Goal: Communication & Community: Share content

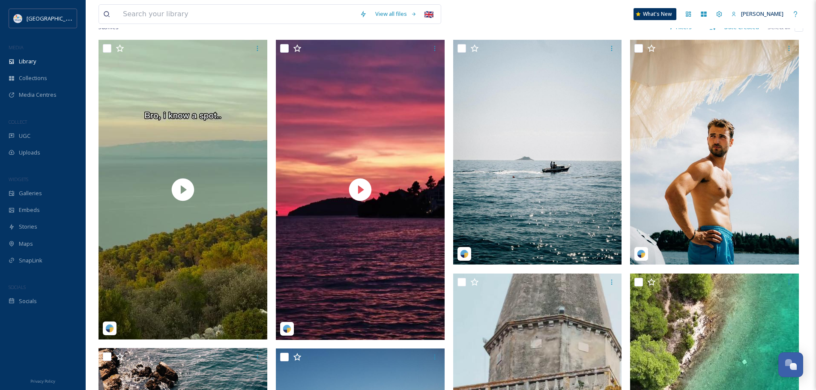
scroll to position [1168, 0]
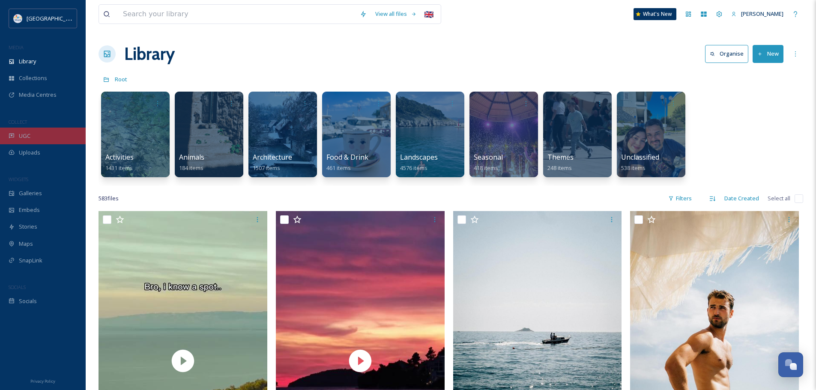
click at [39, 133] on div "UGC" at bounding box center [43, 136] width 86 height 17
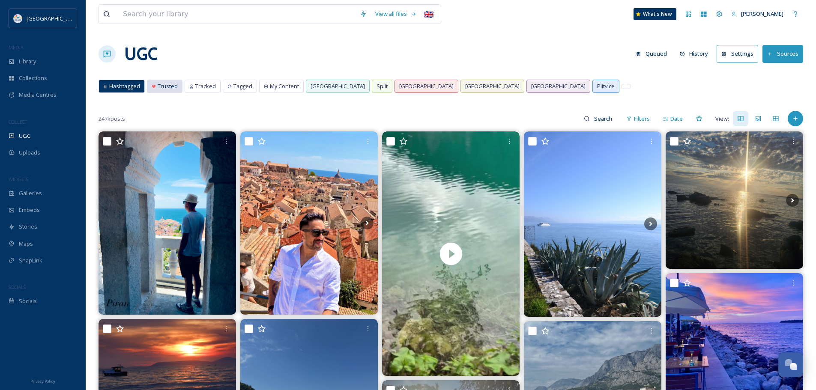
click at [164, 87] on span "Trusted" at bounding box center [168, 86] width 20 height 8
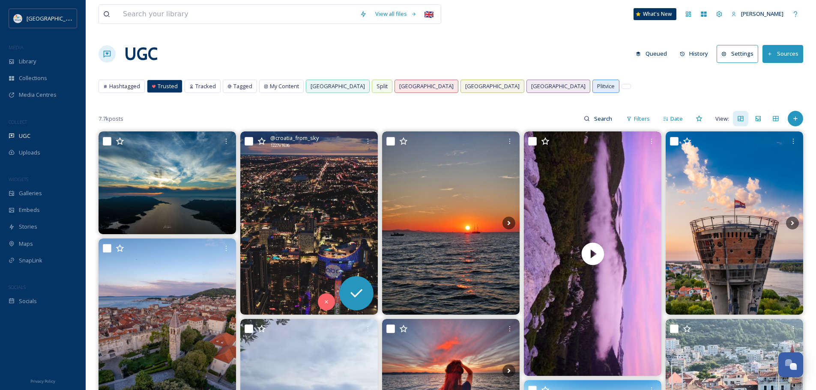
click at [326, 205] on img at bounding box center [309, 223] width 138 height 183
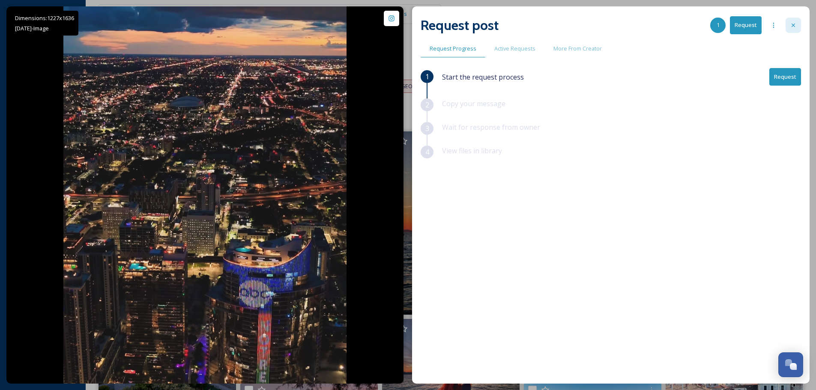
click at [793, 23] on icon at bounding box center [793, 25] width 7 height 7
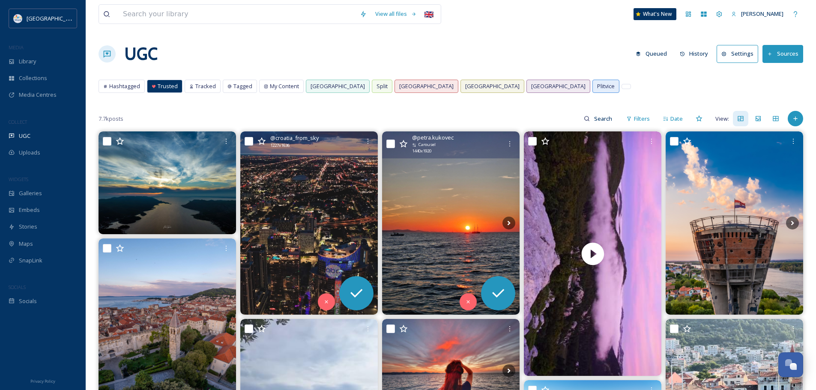
click at [444, 212] on img at bounding box center [451, 223] width 138 height 183
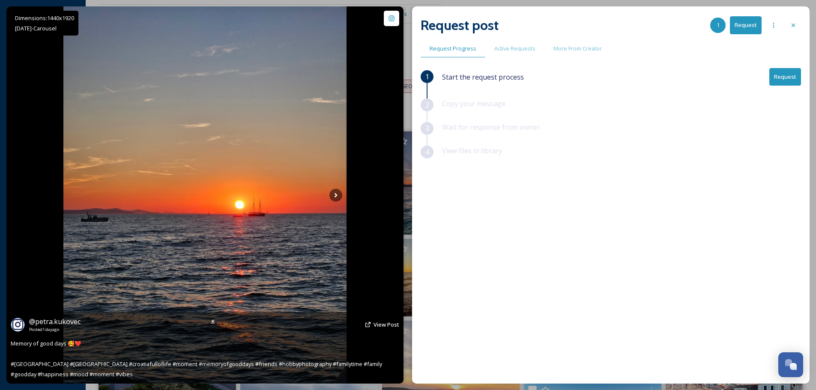
click at [344, 199] on img at bounding box center [204, 194] width 283 height 377
click at [329, 190] on icon at bounding box center [335, 195] width 13 height 13
click at [331, 192] on icon at bounding box center [335, 195] width 13 height 13
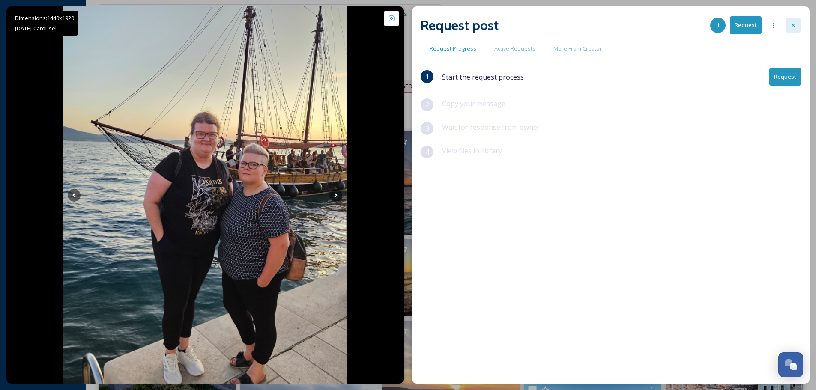
click at [799, 24] on div at bounding box center [793, 25] width 15 height 15
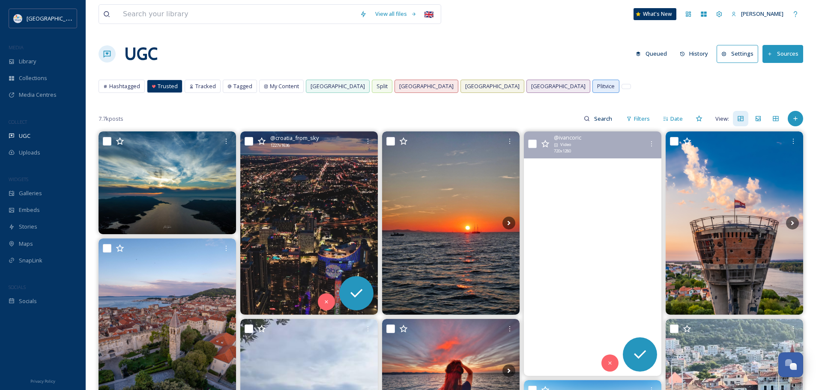
click at [576, 219] on video "Večernja magla na Zavižanu\a\a#zavizan\a#zavižan\a#velebit\a#magla\a#planina\a#…" at bounding box center [593, 254] width 138 height 245
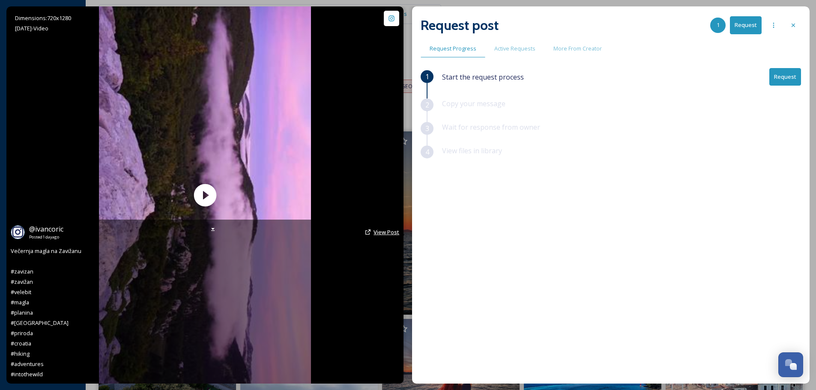
click at [381, 233] on span "View Post" at bounding box center [387, 232] width 26 height 8
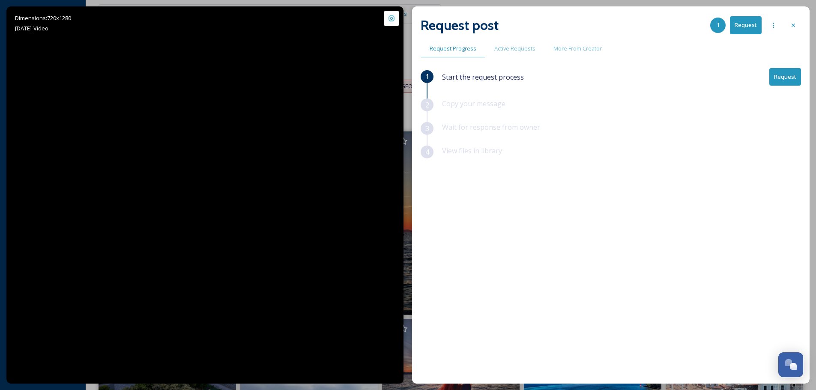
click at [797, 78] on button "Request" at bounding box center [785, 77] width 32 height 18
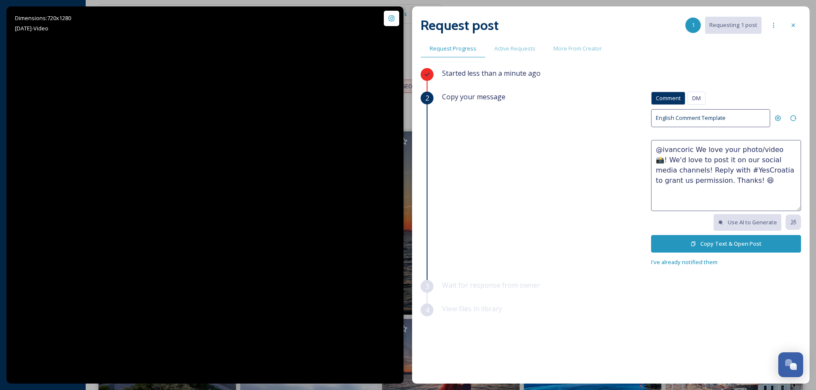
click at [755, 149] on textarea "@ivancoric We love your photo/video 📸! We'd love to post it on our social media…" at bounding box center [726, 175] width 150 height 71
type textarea "@ivancoric We love your video 📸! We'd love to post it on our social media chann…"
click at [709, 247] on button "Copy Text & Open Post" at bounding box center [726, 244] width 150 height 18
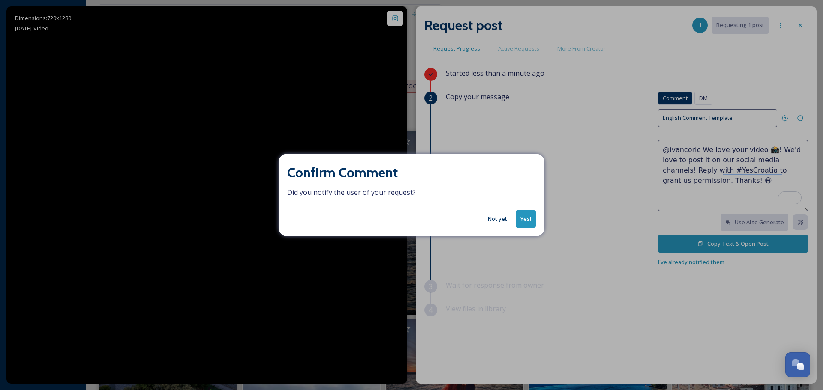
click at [528, 222] on button "Yes!" at bounding box center [525, 219] width 20 height 18
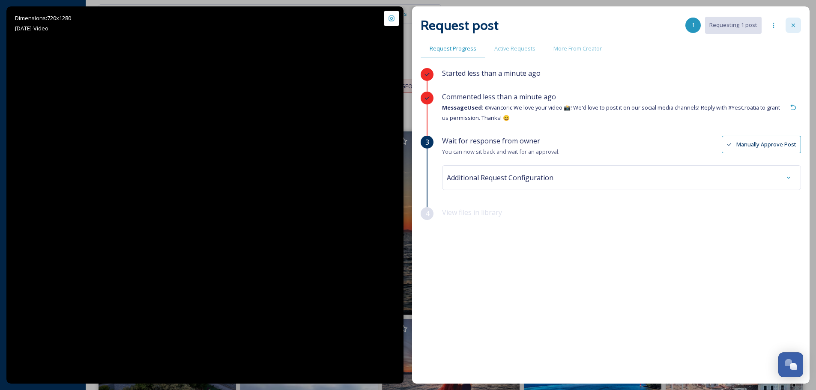
click at [796, 24] on icon at bounding box center [793, 25] width 7 height 7
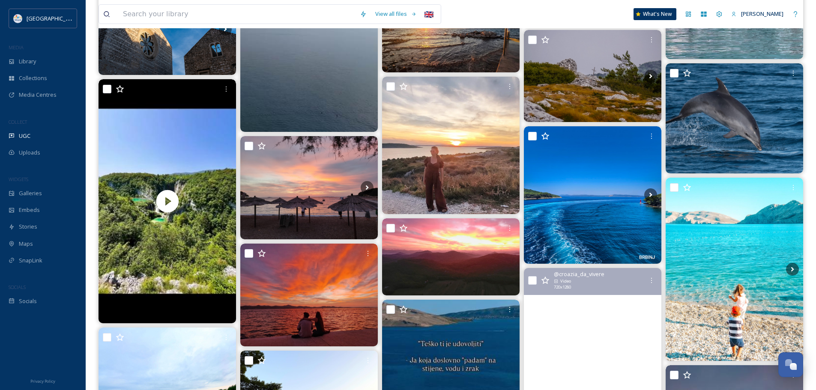
scroll to position [428, 0]
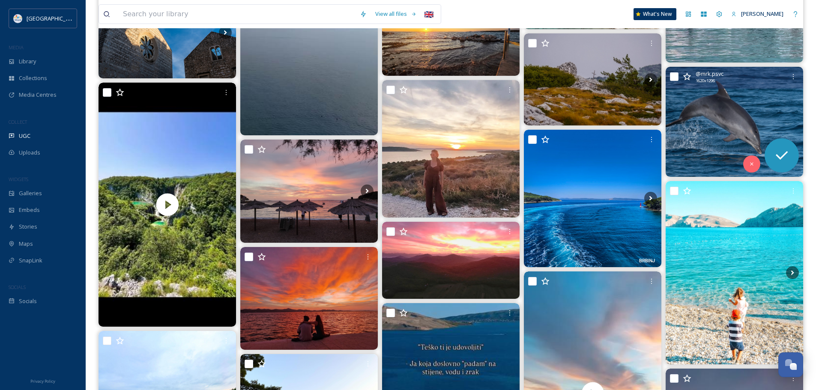
click at [756, 127] on img at bounding box center [735, 122] width 138 height 110
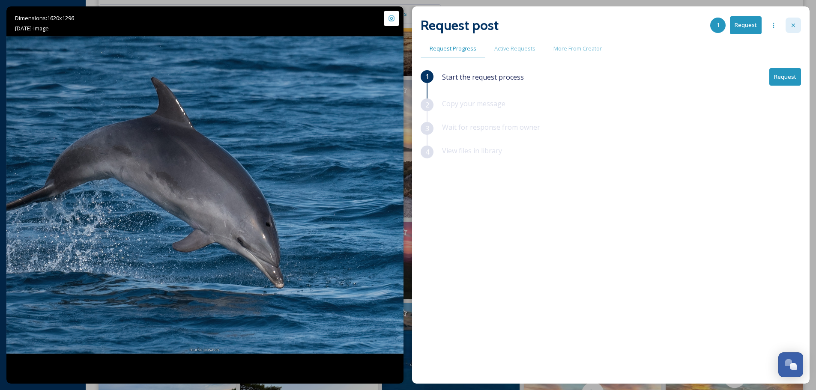
click at [789, 22] on div at bounding box center [793, 25] width 15 height 15
